Goal: Information Seeking & Learning: Compare options

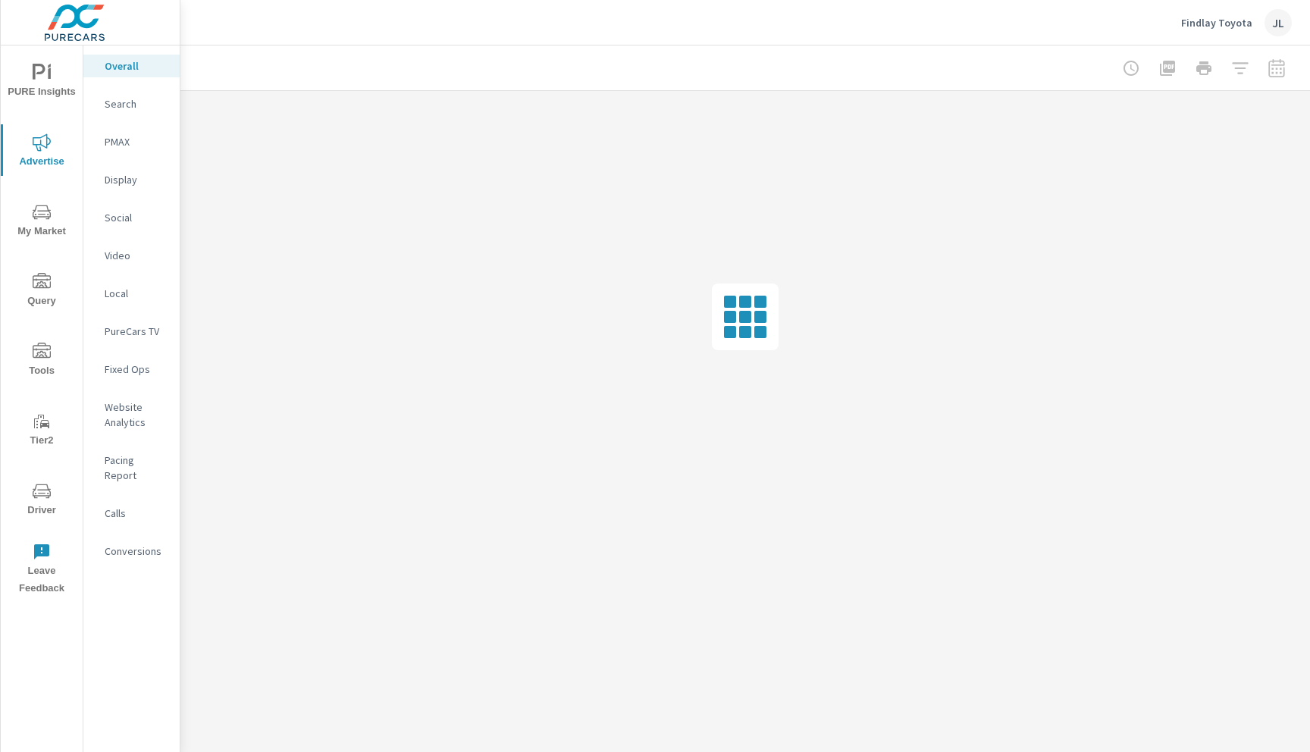
click at [124, 219] on p "Social" at bounding box center [136, 217] width 63 height 15
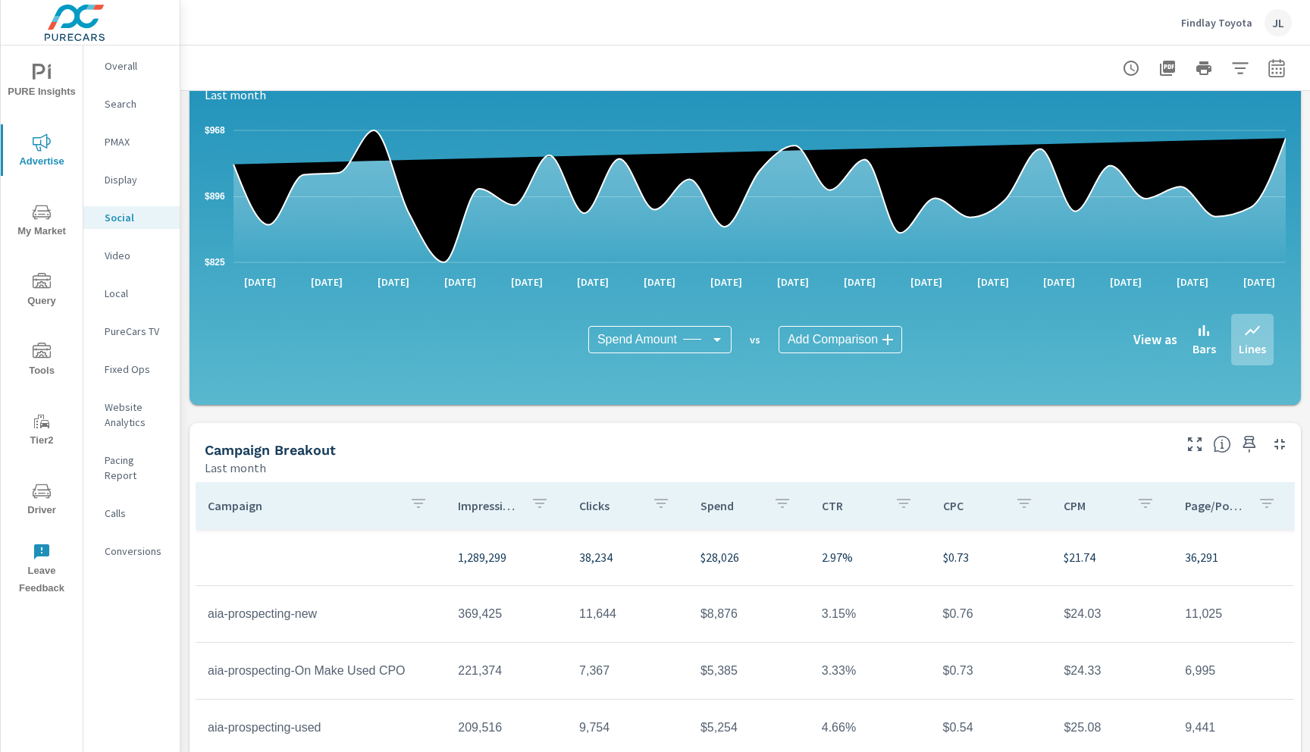
scroll to position [183, 0]
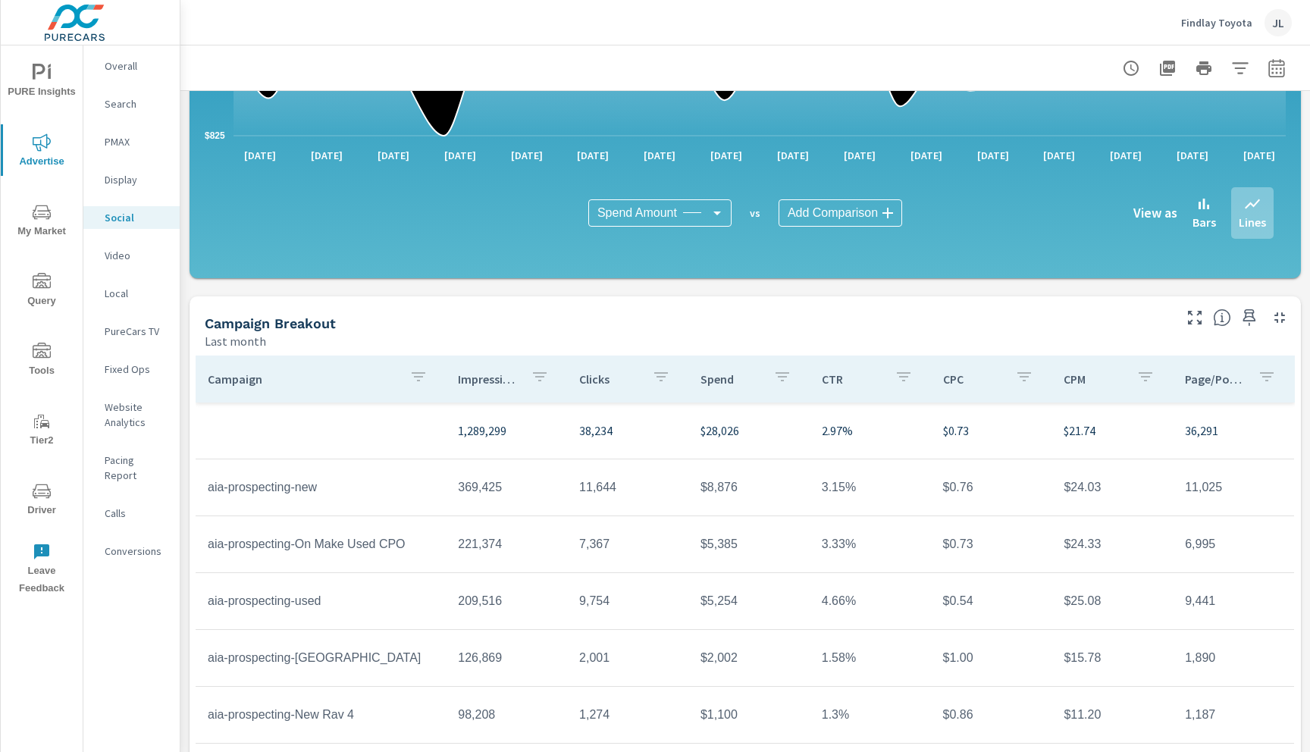
scroll to position [333, 0]
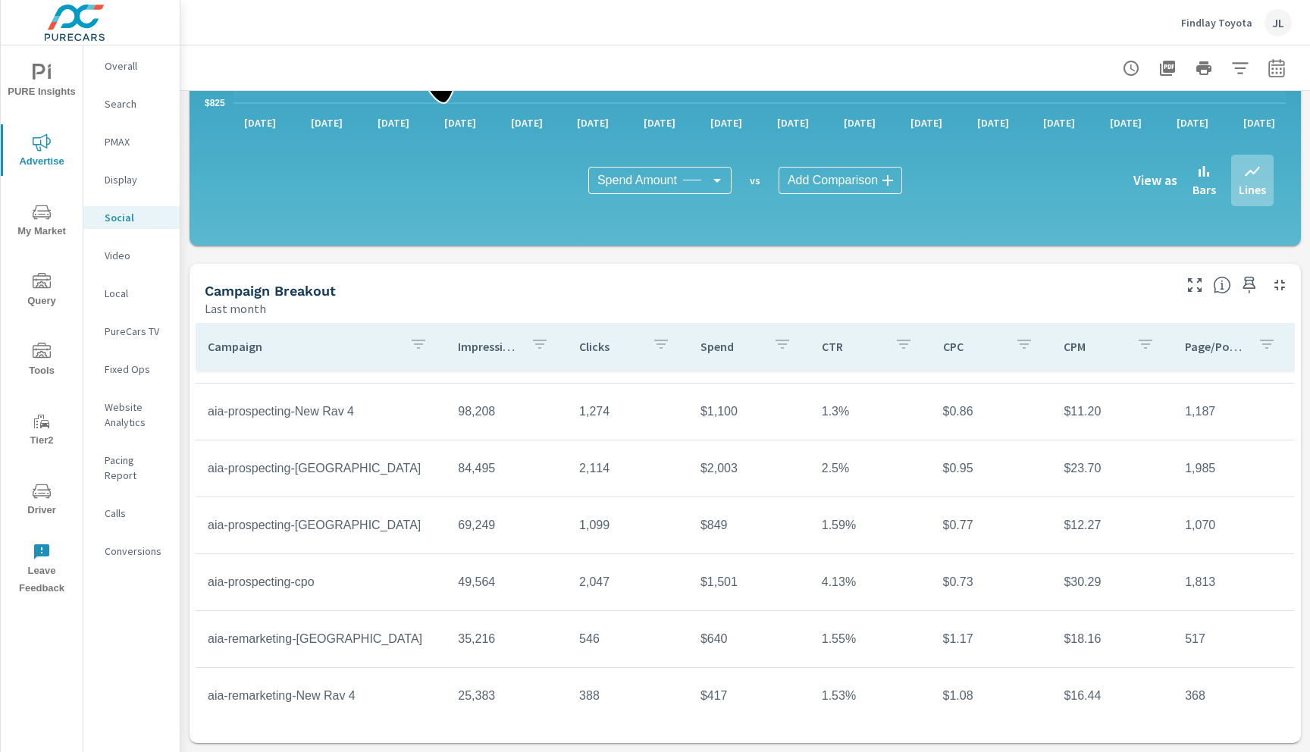
scroll to position [281, 0]
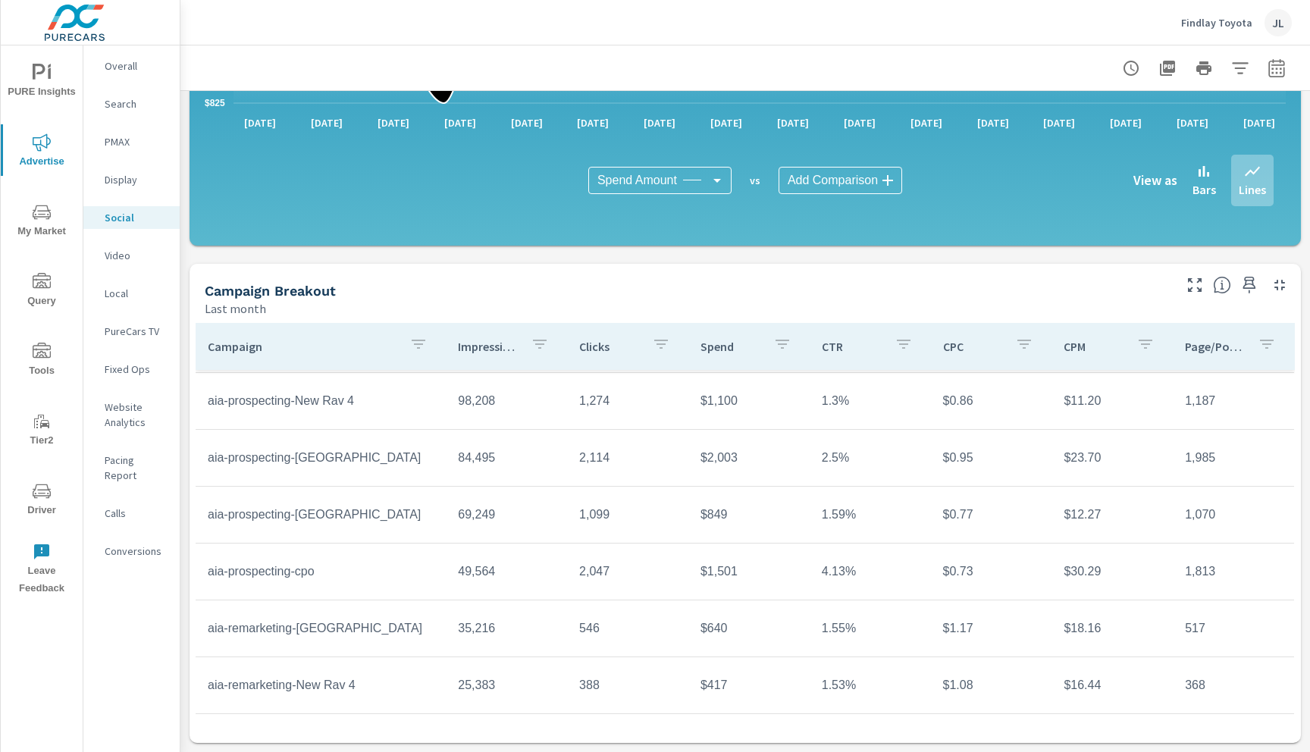
click at [1271, 67] on icon "button" at bounding box center [1276, 68] width 18 height 18
select select "Last month"
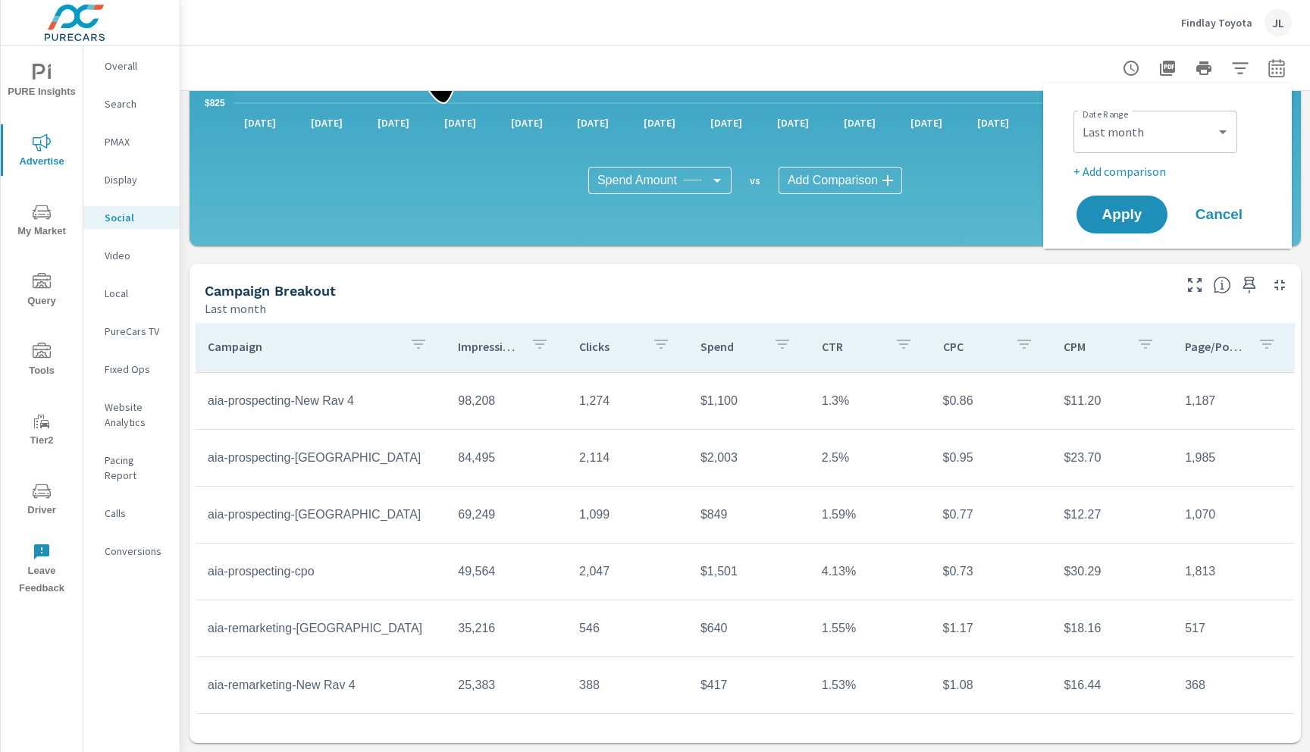
click at [1127, 174] on p "+ Add comparison" at bounding box center [1170, 171] width 194 height 18
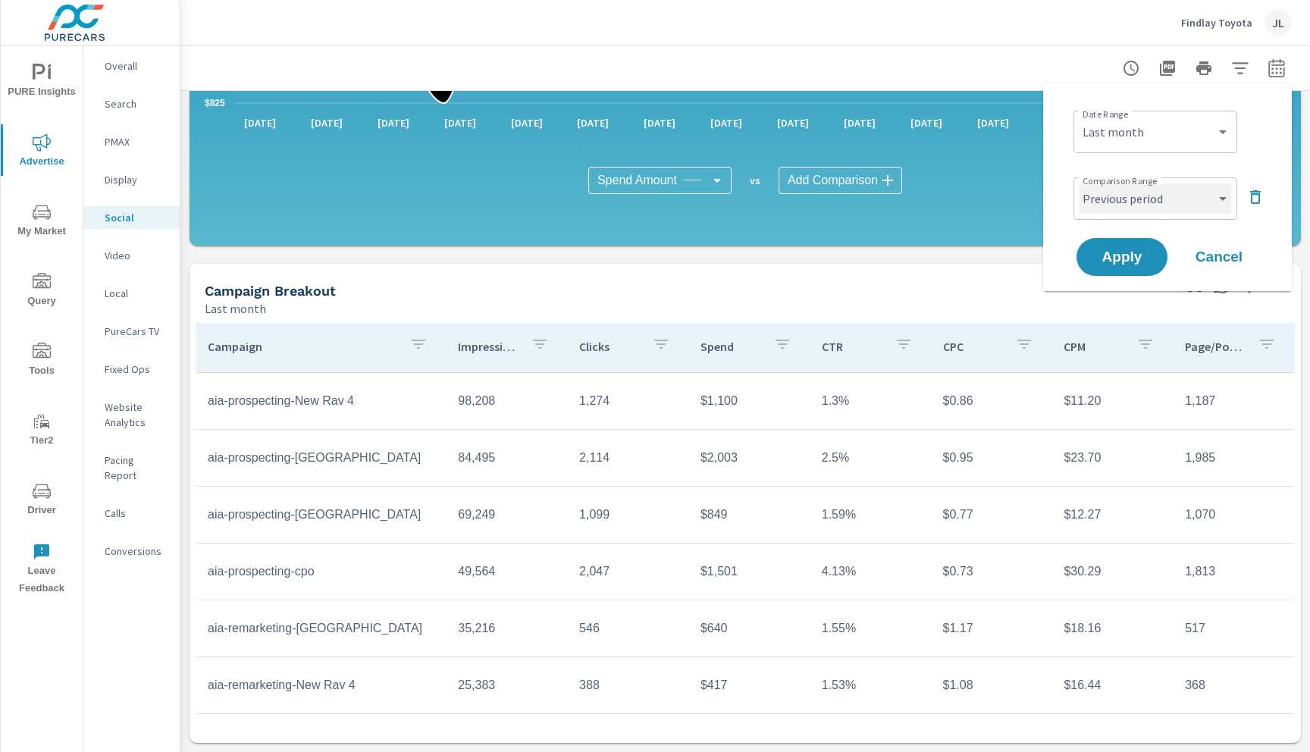
click at [1157, 200] on select "Custom Previous period Previous month Previous year" at bounding box center [1155, 198] width 152 height 30
click at [1079, 183] on select "Custom Previous period Previous month Previous year" at bounding box center [1155, 198] width 152 height 30
select select "custom"
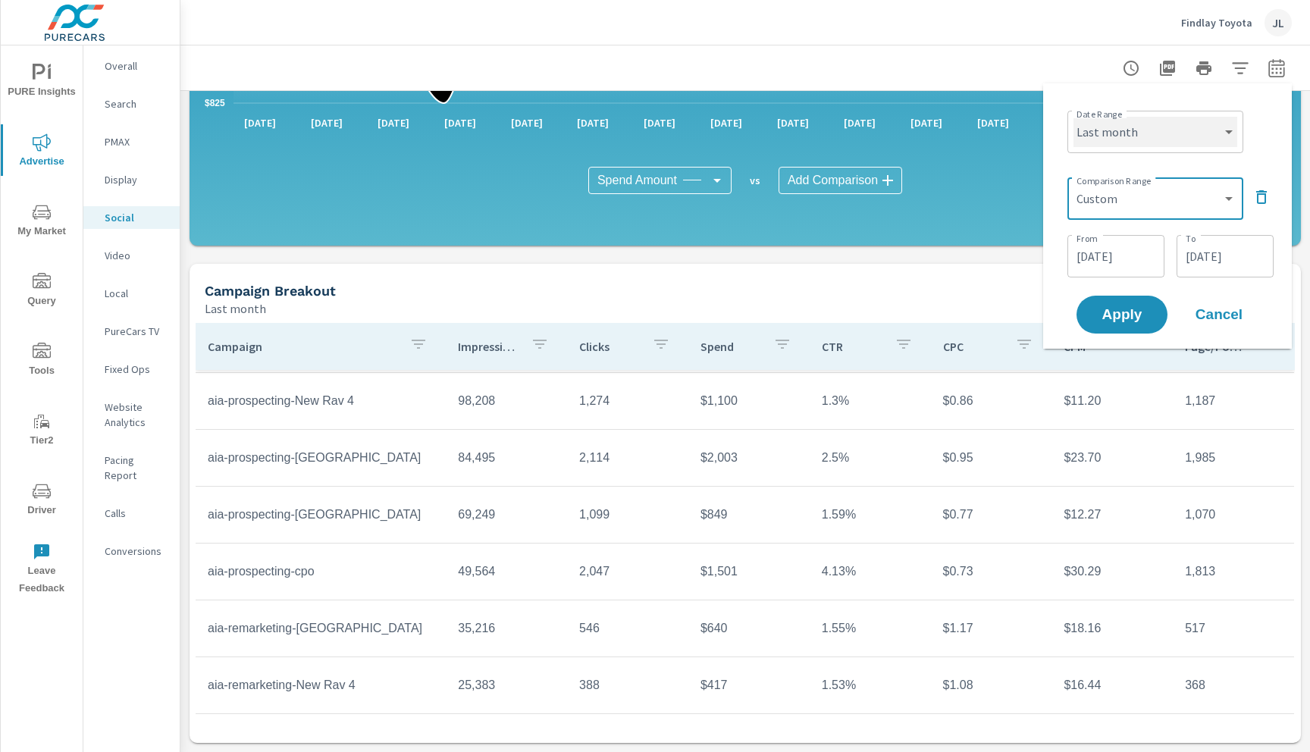
click at [1167, 125] on select "Custom [DATE] Last week Last 7 days Last 14 days Last 30 days Last 45 days Last…" at bounding box center [1155, 132] width 164 height 30
click at [1073, 117] on select "Custom [DATE] Last week Last 7 days Last 14 days Last 30 days Last 45 days Last…" at bounding box center [1155, 132] width 164 height 30
click at [1113, 201] on select "Custom Previous period Previous month Previous year" at bounding box center [1155, 198] width 164 height 30
click at [1073, 183] on select "Custom Previous period Previous month Previous year" at bounding box center [1155, 198] width 164 height 30
click at [1132, 138] on select "Custom [DATE] Last week Last 7 days Last 14 days Last 30 days Last 45 days Last…" at bounding box center [1155, 132] width 164 height 30
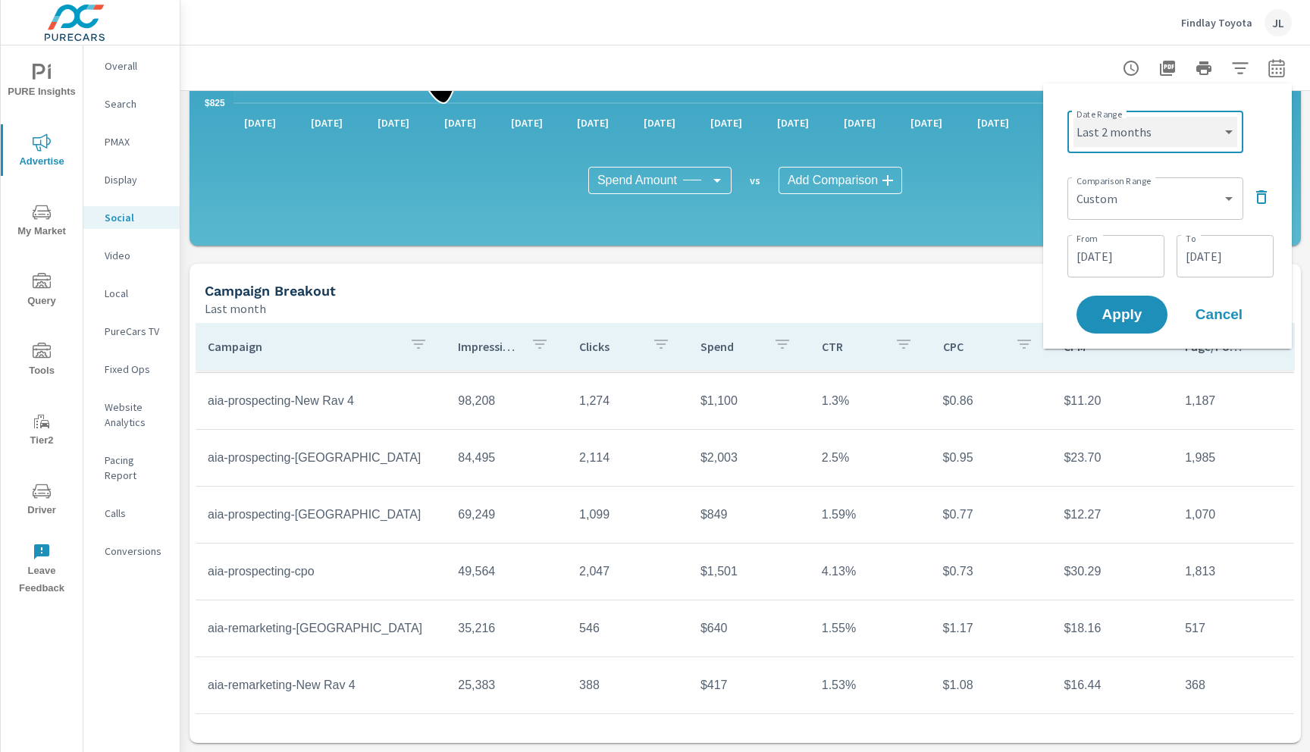
click at [1073, 117] on select "Custom [DATE] Last week Last 7 days Last 14 days Last 30 days Last 45 days Last…" at bounding box center [1155, 132] width 164 height 30
click at [1093, 252] on input "[DATE]" at bounding box center [1115, 256] width 85 height 30
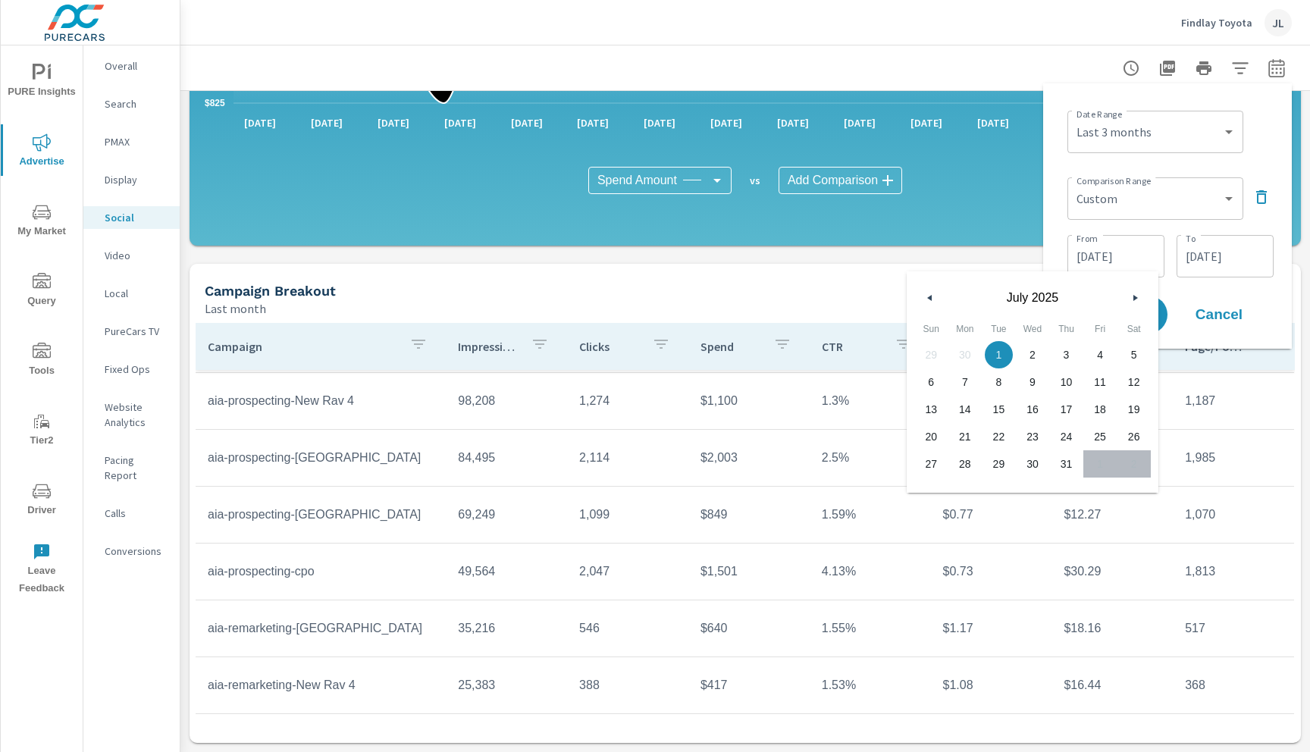
click at [1132, 295] on button "button" at bounding box center [1135, 298] width 18 height 18
click at [1135, 295] on icon "button" at bounding box center [1137, 298] width 8 height 6
click at [932, 299] on button "button" at bounding box center [930, 298] width 18 height 18
click at [1140, 295] on icon "button" at bounding box center [1137, 298] width 8 height 6
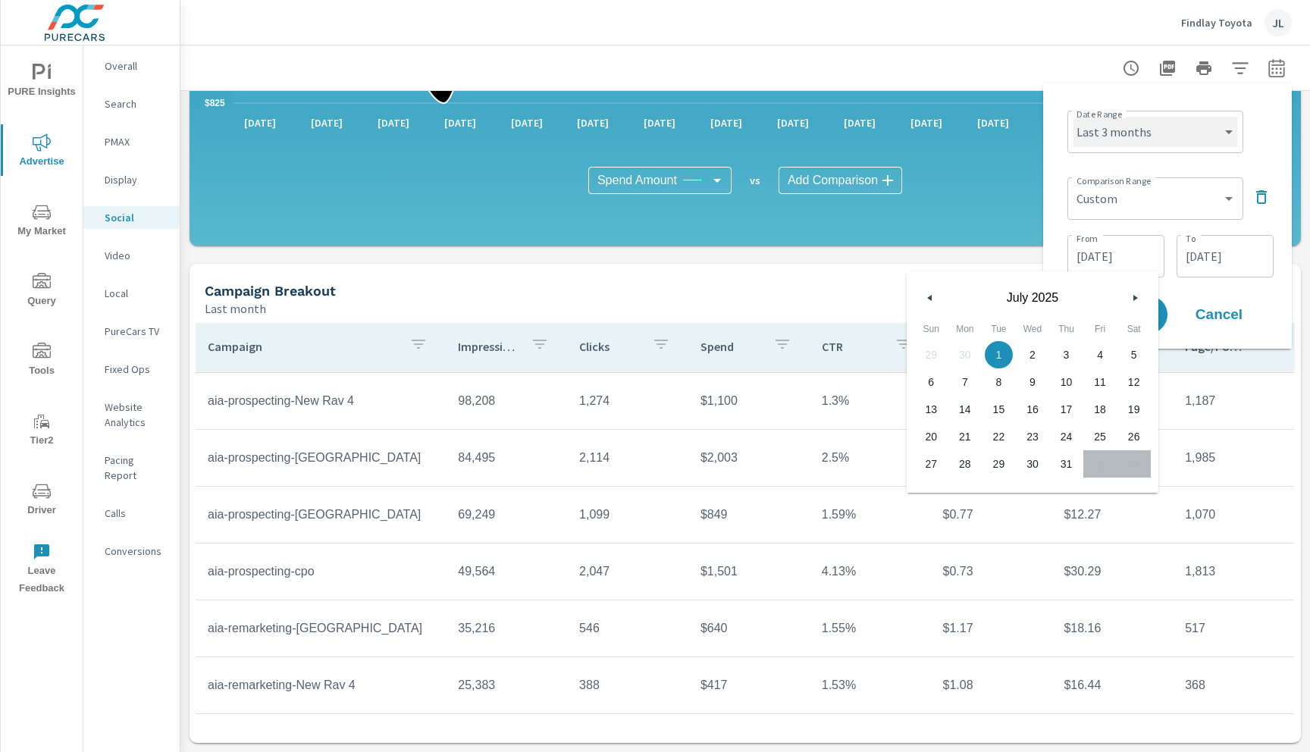
click at [1177, 139] on select "Custom [DATE] Last week Last 7 days Last 14 days Last 30 days Last 45 days Last…" at bounding box center [1155, 132] width 164 height 30
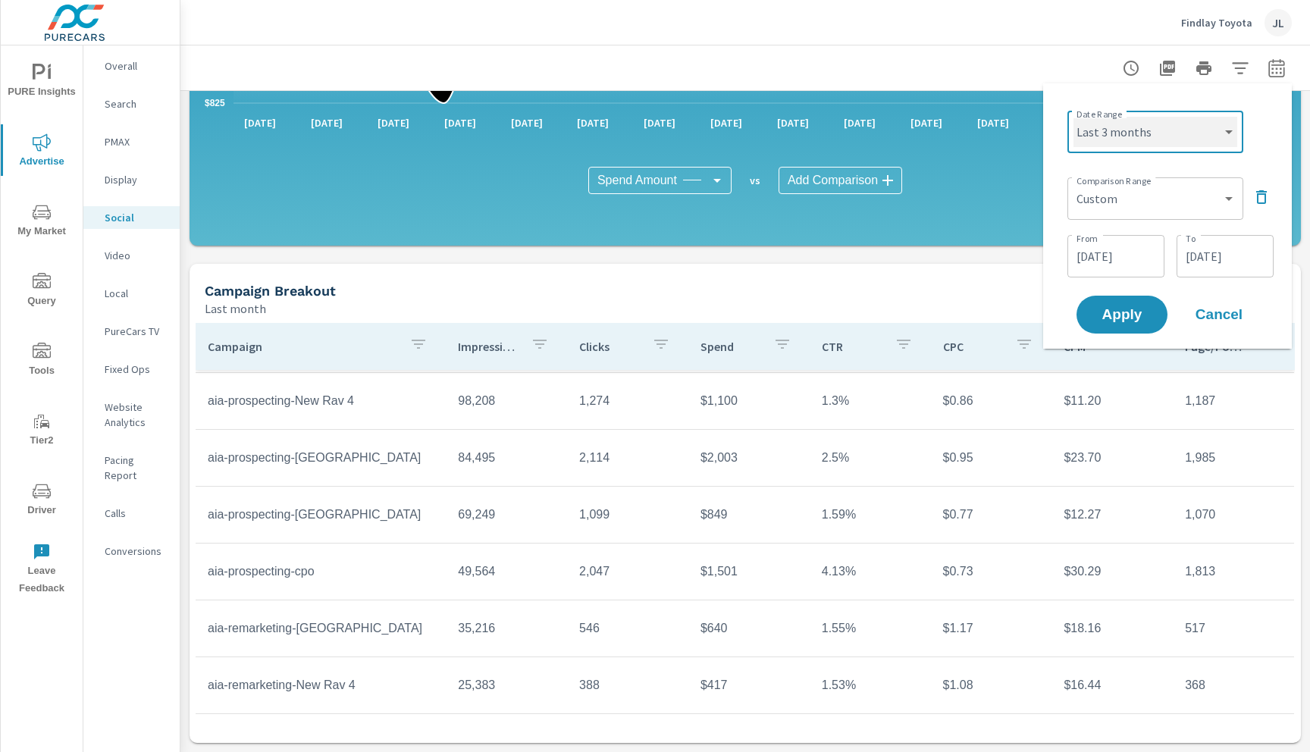
click at [1073, 117] on select "Custom [DATE] Last week Last 7 days Last 14 days Last 30 days Last 45 days Last…" at bounding box center [1155, 132] width 164 height 30
select select "Last month"
click at [1148, 205] on select "Custom Previous period Previous month Previous year" at bounding box center [1155, 198] width 164 height 30
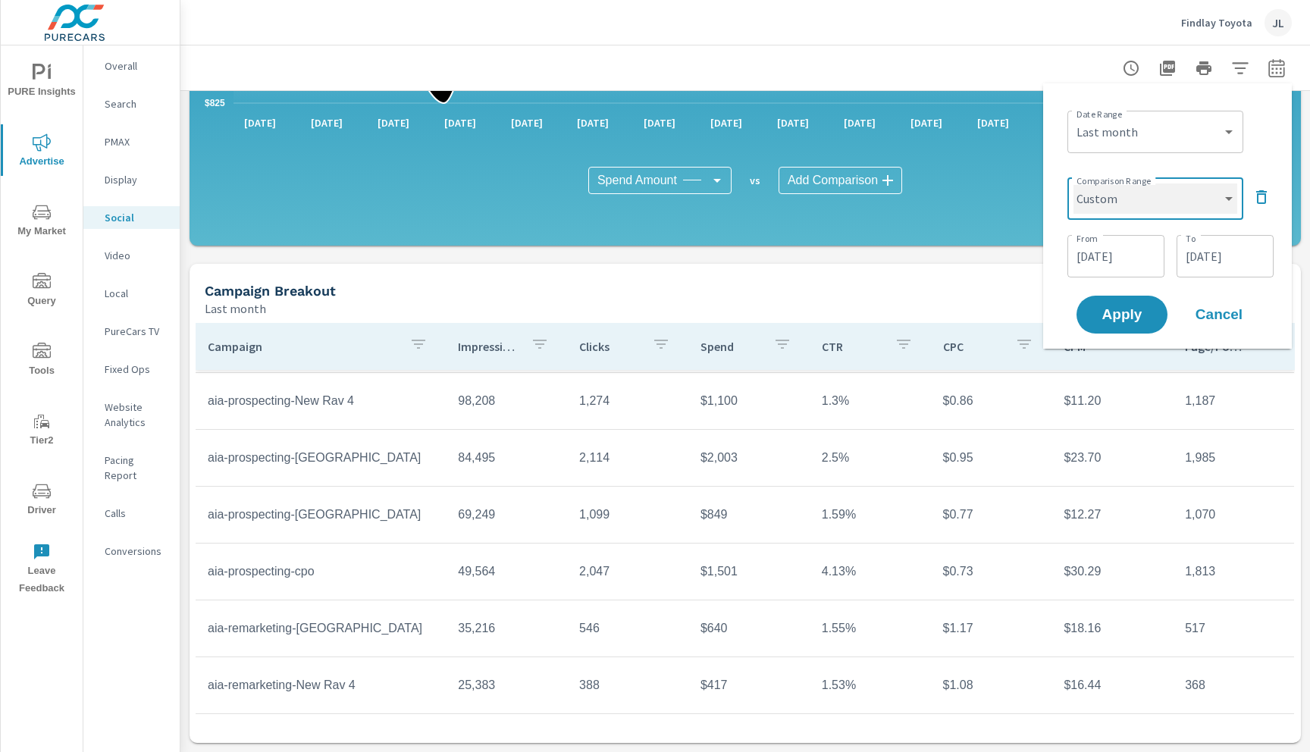
click at [1073, 183] on select "Custom Previous period Previous month Previous year" at bounding box center [1155, 198] width 164 height 30
click at [1110, 272] on div "[DATE] From" at bounding box center [1115, 256] width 97 height 42
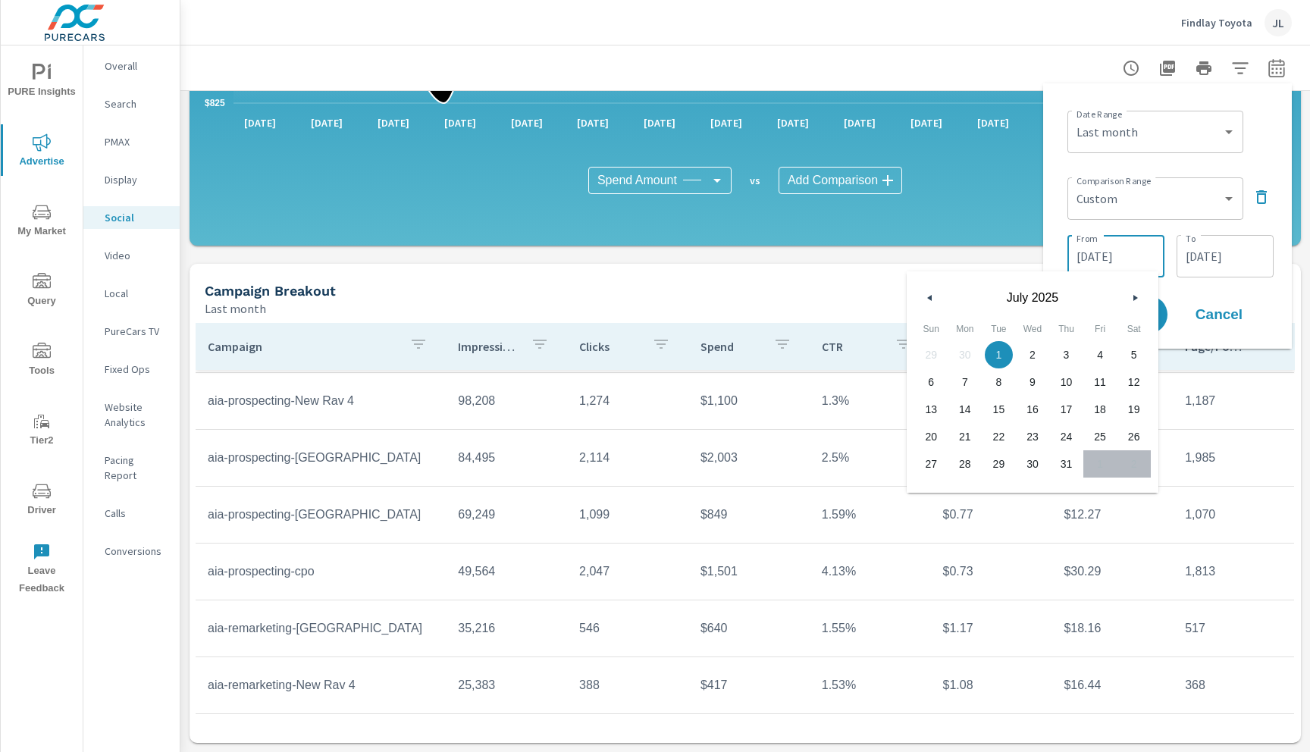
click at [1115, 258] on input "[DATE]" at bounding box center [1115, 256] width 85 height 30
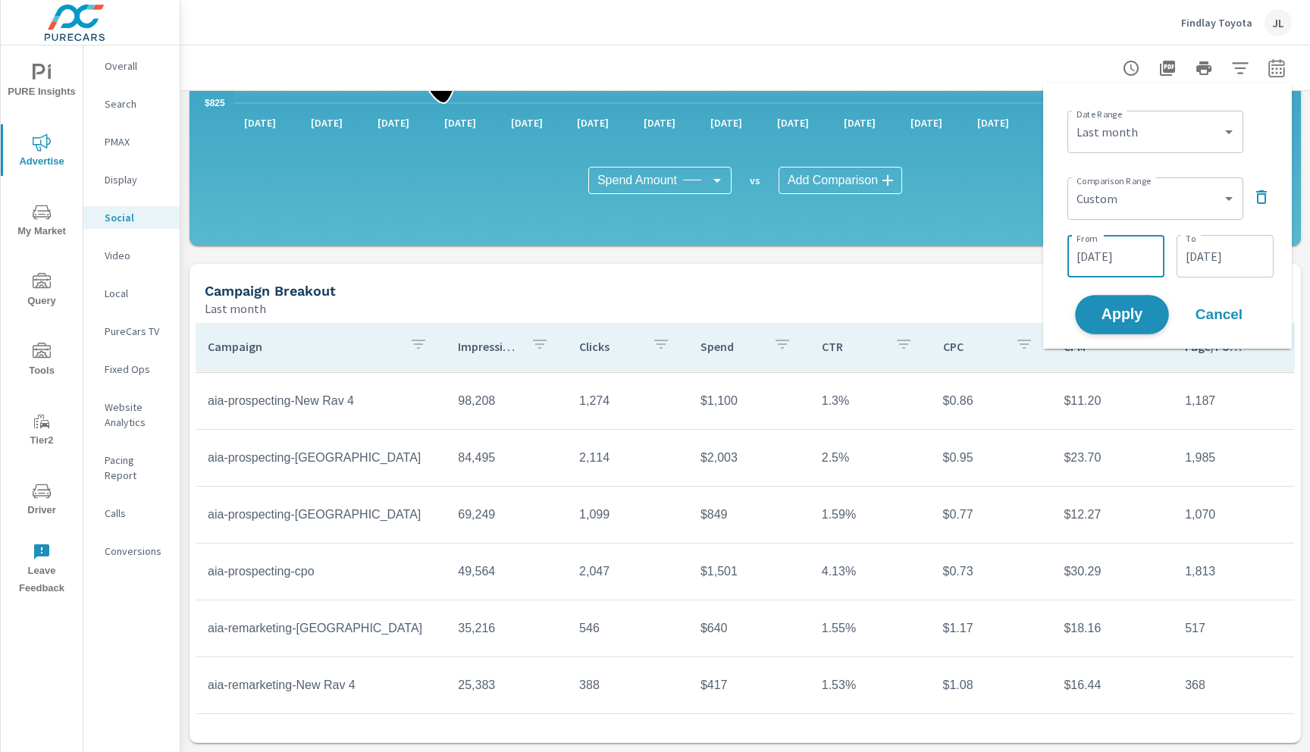
click at [1120, 315] on span "Apply" at bounding box center [1122, 315] width 62 height 14
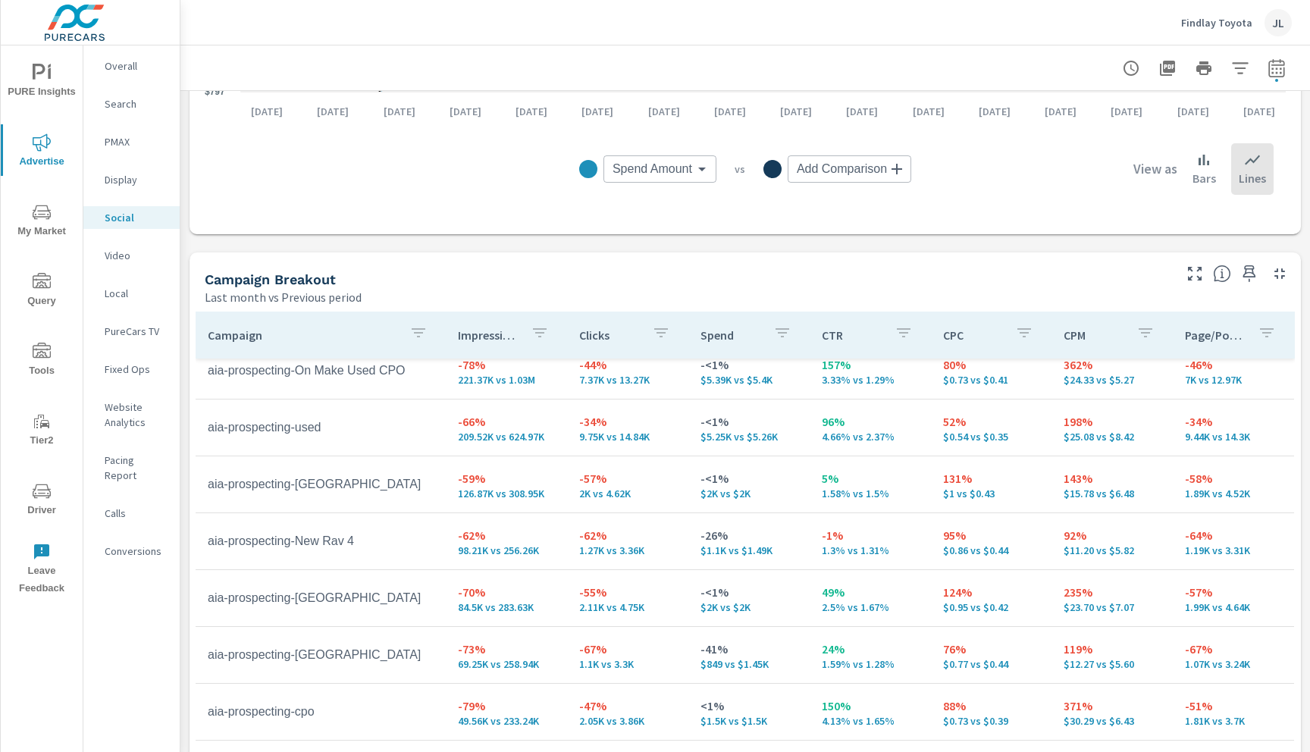
scroll to position [637, 0]
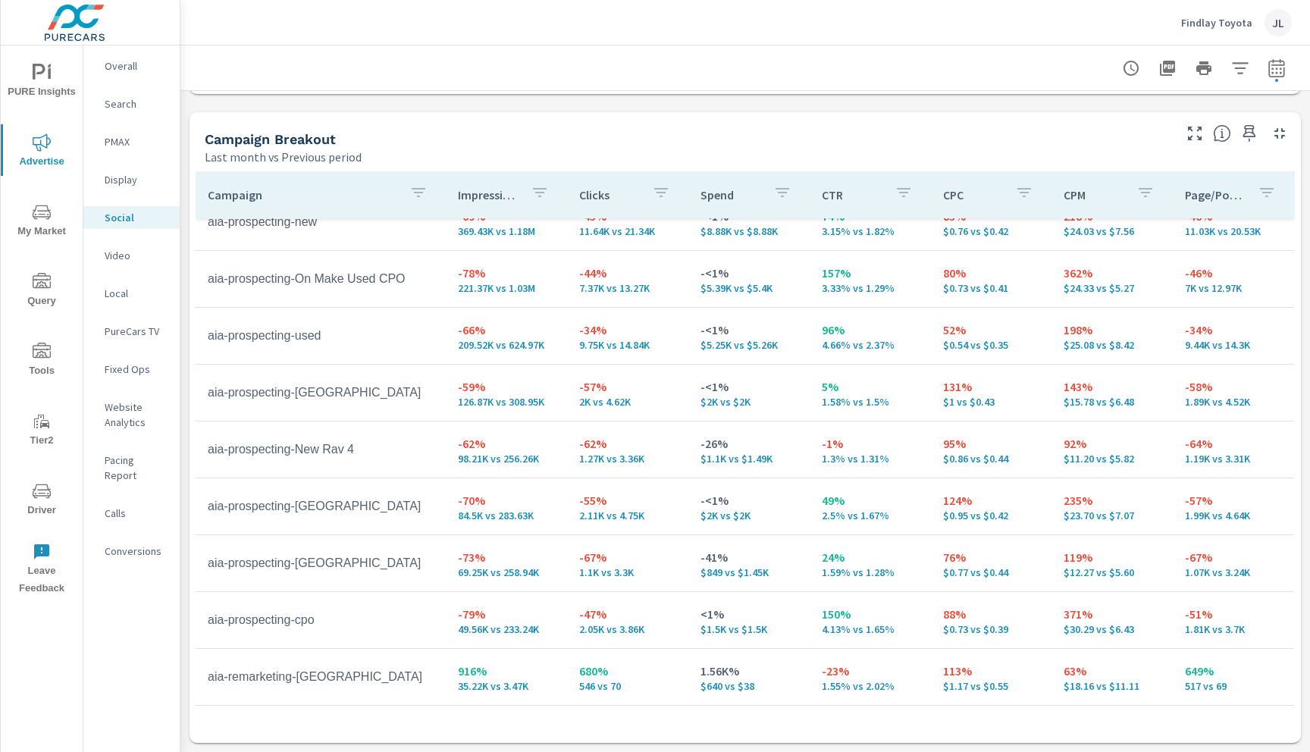
scroll to position [89, 0]
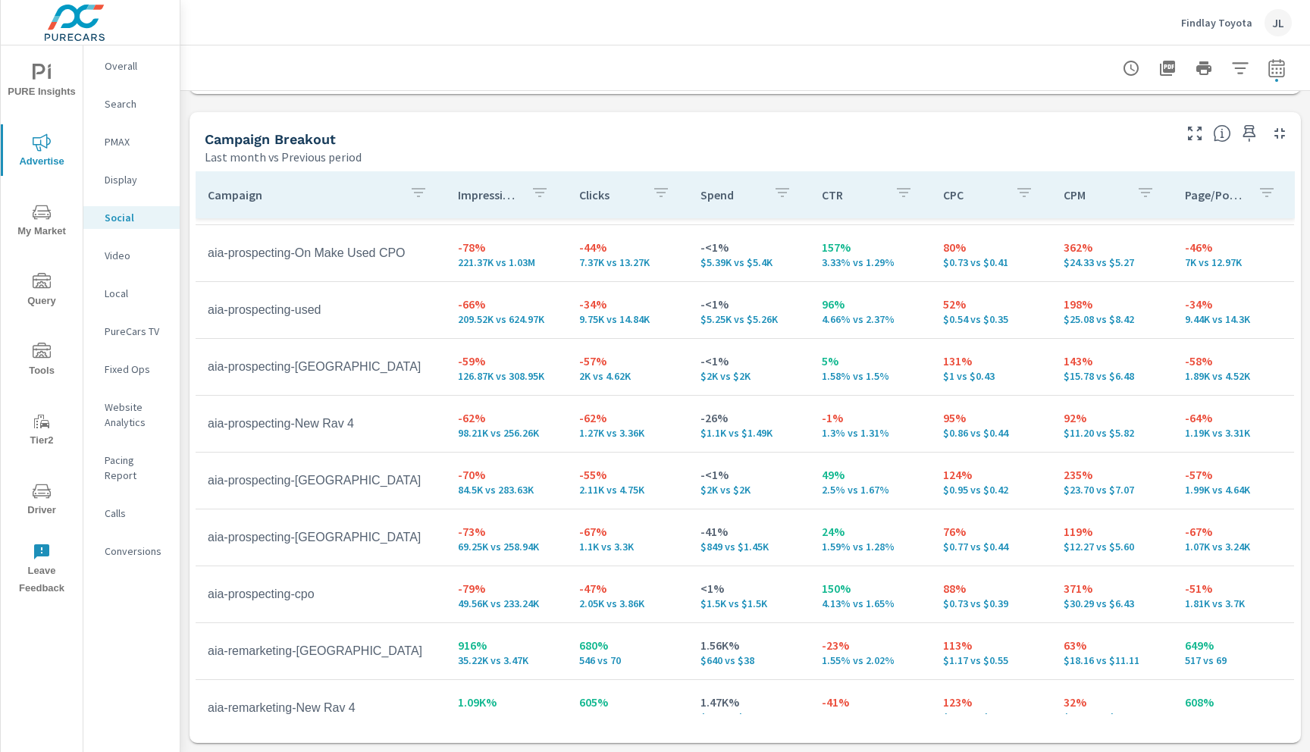
scroll to position [130, 0]
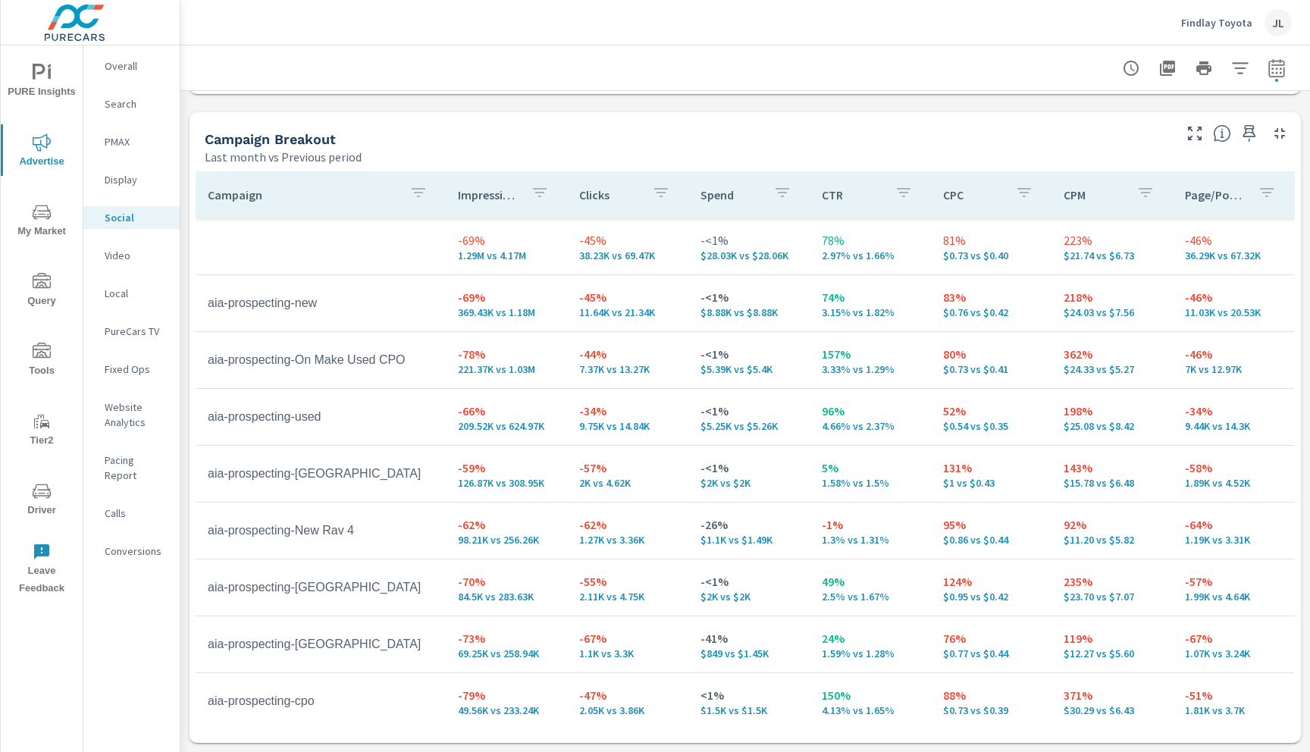
scroll to position [130, 0]
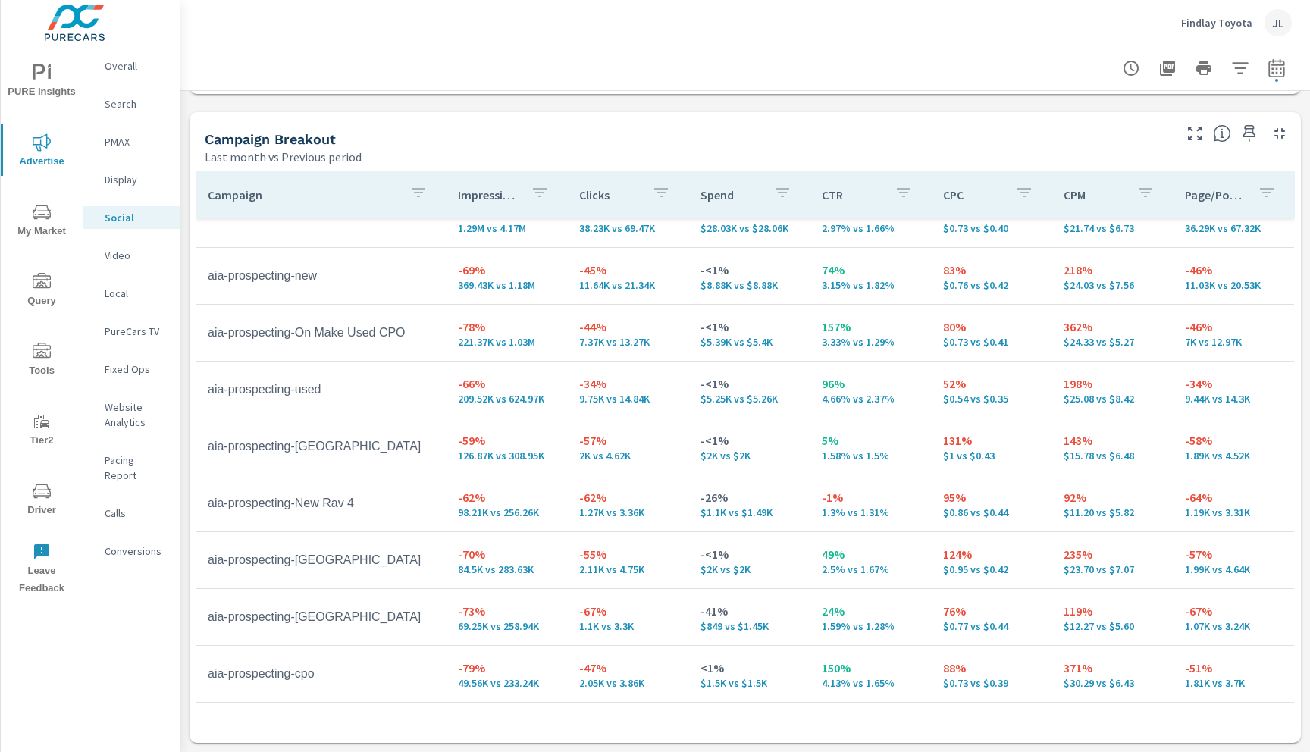
scroll to position [29, 0]
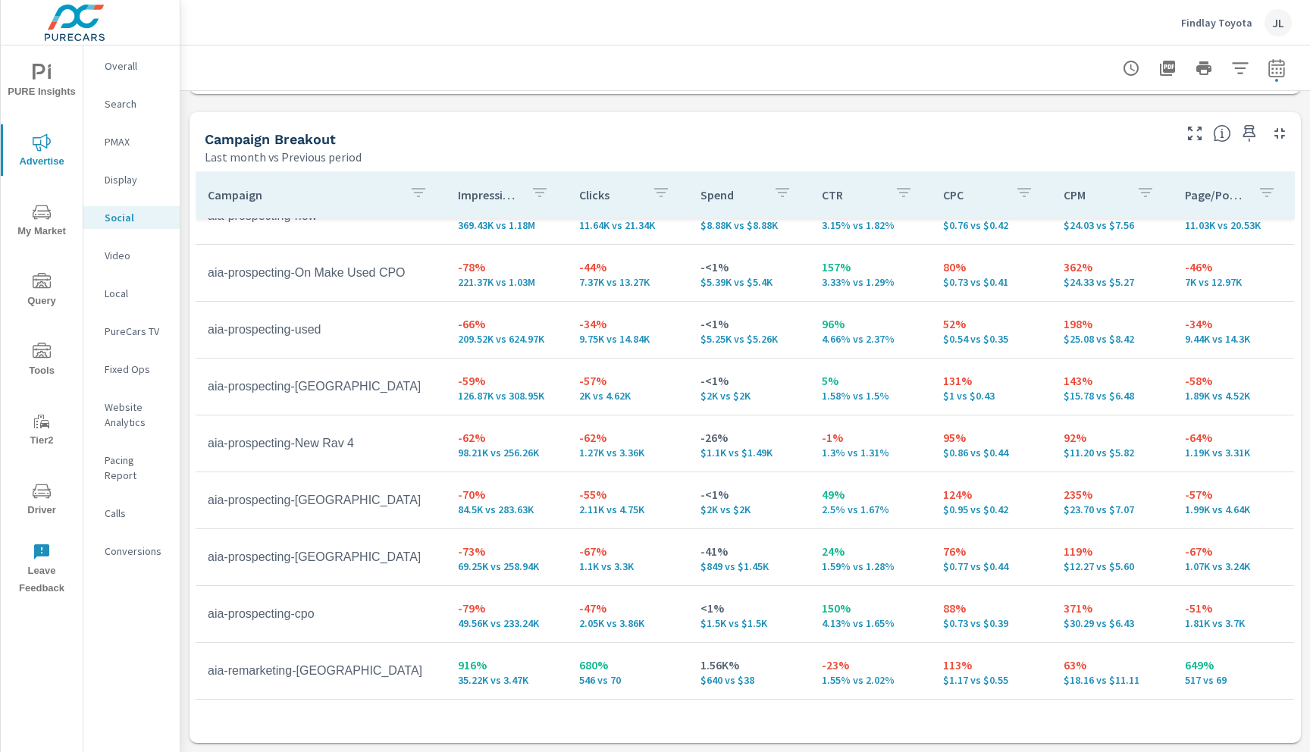
scroll to position [89, 0]
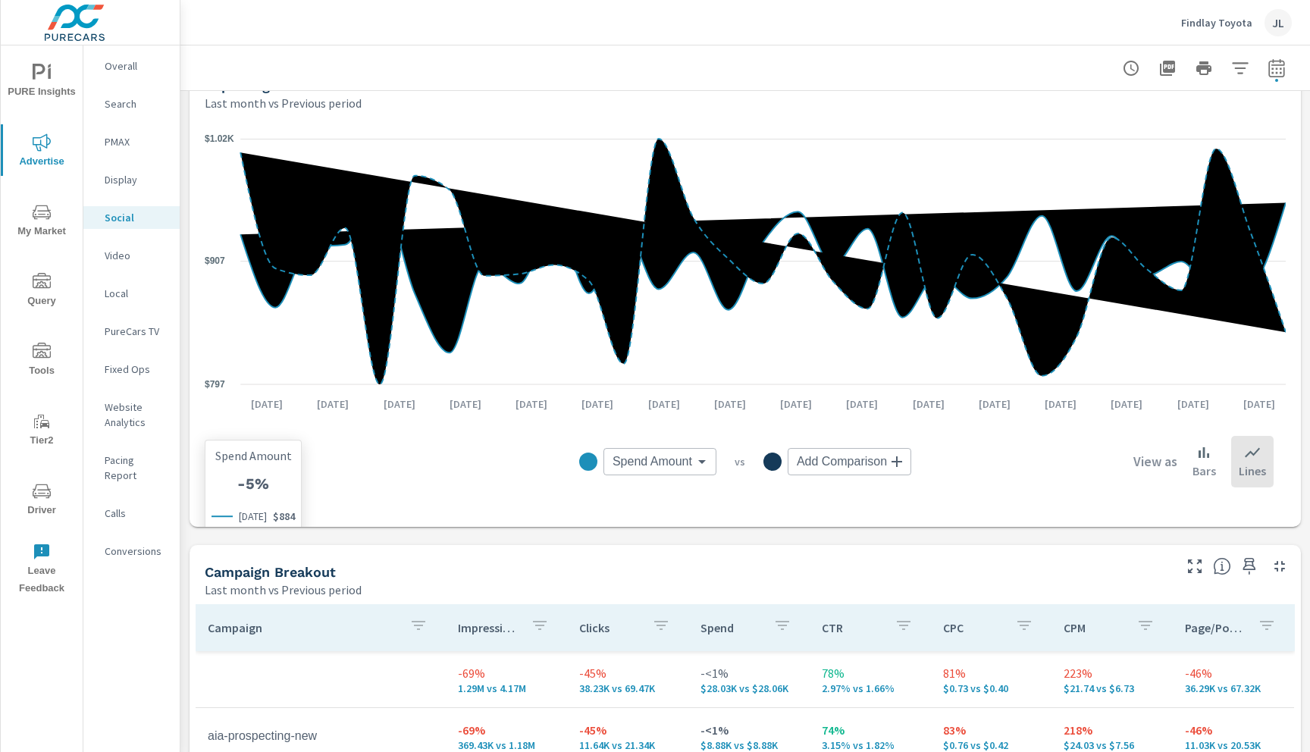
scroll to position [195, 0]
